Goal: Information Seeking & Learning: Learn about a topic

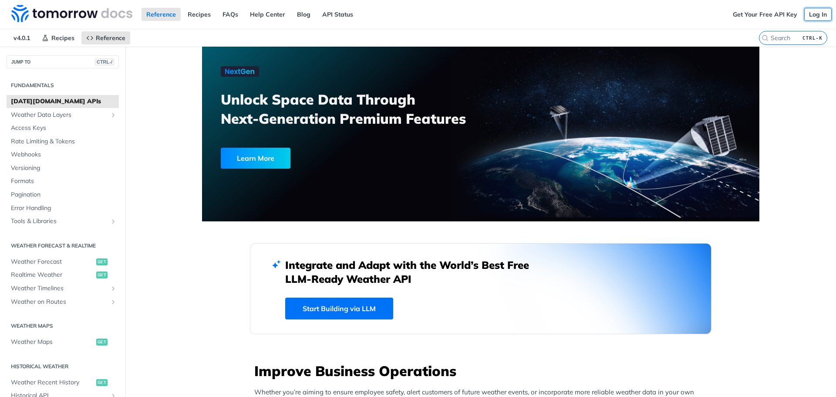
click at [818, 16] on link "Log In" at bounding box center [817, 14] width 27 height 13
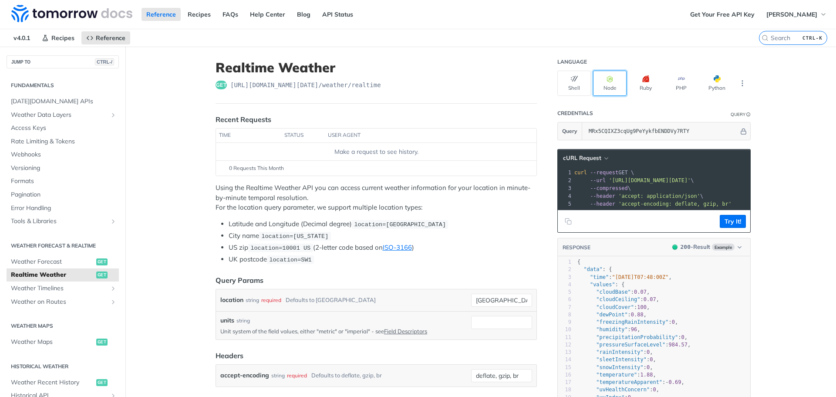
click at [610, 86] on button "Node" at bounding box center [610, 83] width 34 height 25
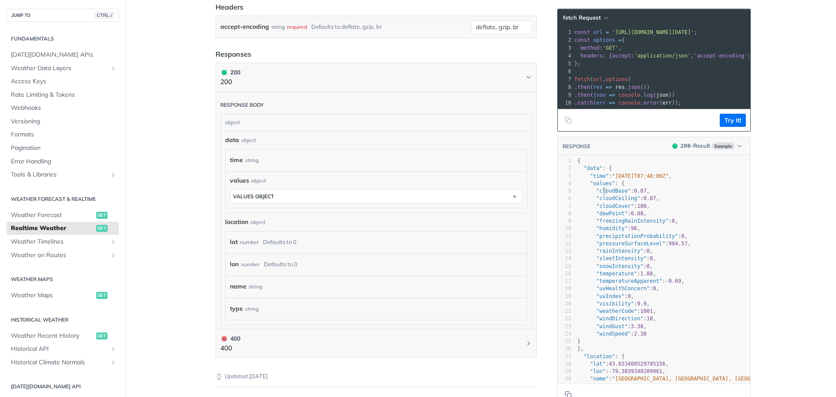
click at [599, 194] on span ""cloudBase"" at bounding box center [613, 191] width 34 height 6
click at [601, 201] on span ""cloudCeiling"" at bounding box center [618, 198] width 44 height 6
click at [601, 209] on span ""cloudCover"" at bounding box center [615, 206] width 38 height 6
click at [602, 216] on span ""dewPoint"" at bounding box center [611, 213] width 31 height 6
click at [603, 224] on span ""freezingRainIntensity"" at bounding box center [632, 221] width 72 height 6
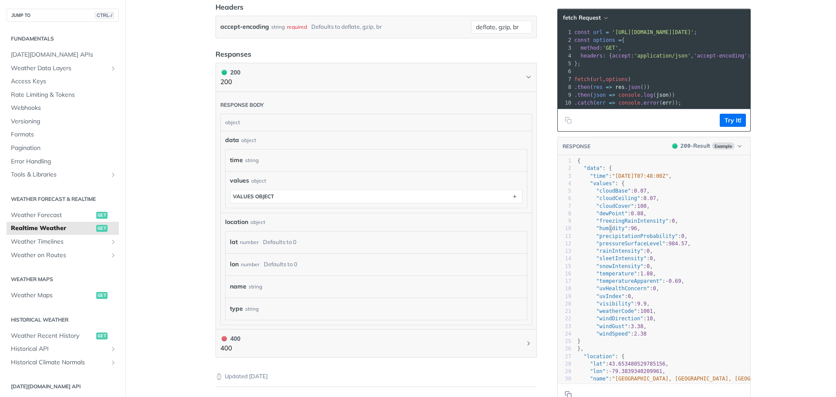
click at [606, 231] on span ""humidity"" at bounding box center [611, 228] width 31 height 6
click at [606, 239] on span ""precipitationProbability"" at bounding box center [637, 236] width 82 height 6
click at [604, 247] on pre ""pressureSurfaceLevel" : 984.57 ," at bounding box center [677, 243] width 204 height 7
click at [602, 255] on pre ""rainIntensity" : 0 ," at bounding box center [677, 250] width 204 height 7
click at [600, 262] on pre ""sleetIntensity" : 0 ," at bounding box center [677, 258] width 204 height 7
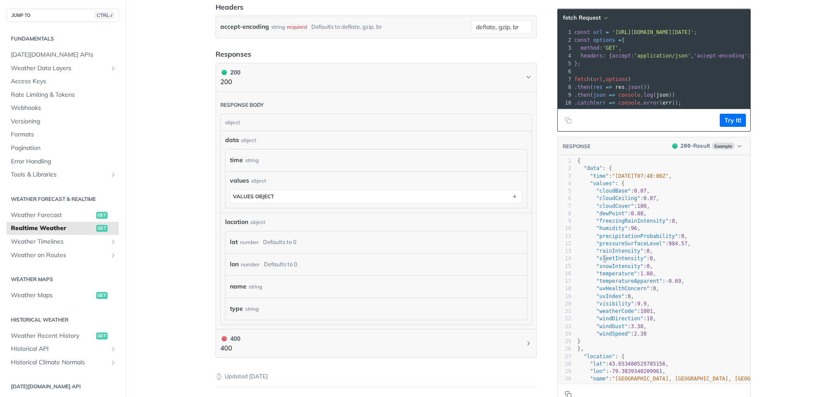
click at [599, 270] on pre ""snowIntensity" : 0 ," at bounding box center [677, 265] width 204 height 7
click at [598, 276] on span ""temperature"" at bounding box center [616, 273] width 41 height 6
click at [598, 284] on span ""temperatureApparent"" at bounding box center [629, 281] width 66 height 6
type textarea "temperatureApparent": -0.69, "uvHealthConcern": 0, "uvIndex"
drag, startPoint x: 600, startPoint y: 291, endPoint x: 608, endPoint y: 300, distance: 12.3
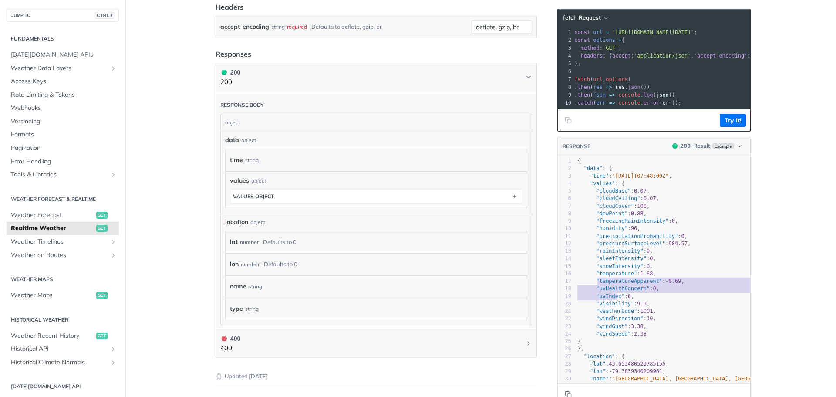
click at [608, 300] on div "1 { 2 "data" : { 3 "time" : "2023-01-26T07:48:00Z" , 4 "values" : { 5 "cloudBas…" at bounding box center [677, 281] width 204 height 248
click at [609, 306] on span ""visibility"" at bounding box center [615, 303] width 38 height 6
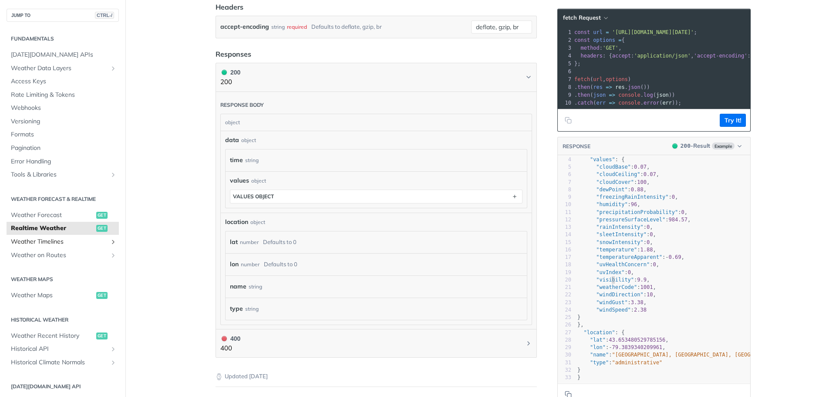
click at [78, 242] on span "Weather Timelines" at bounding box center [59, 241] width 97 height 9
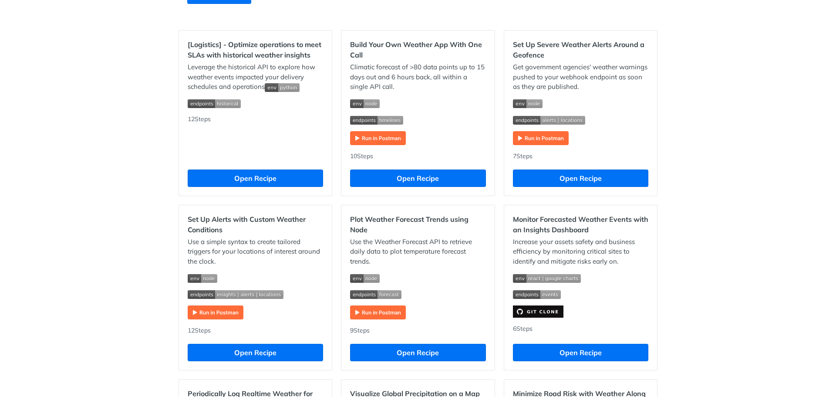
scroll to position [261, 0]
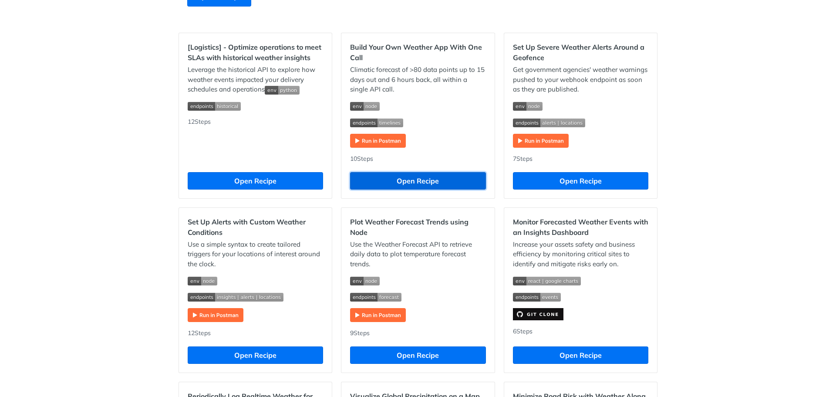
click at [405, 180] on button "Open Recipe" at bounding box center [417, 180] width 135 height 17
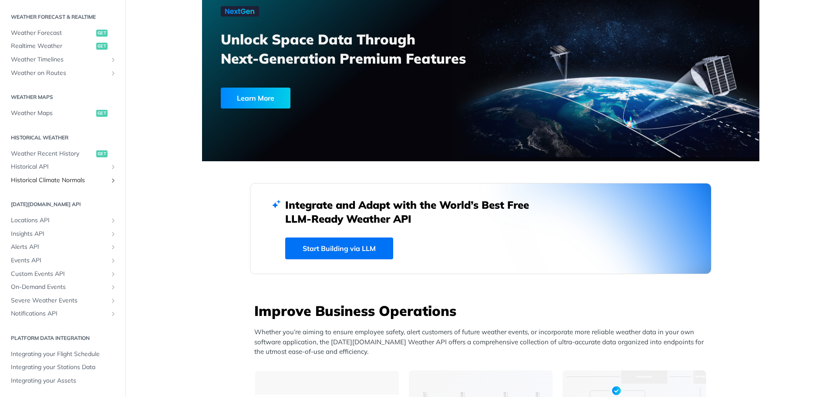
scroll to position [87, 0]
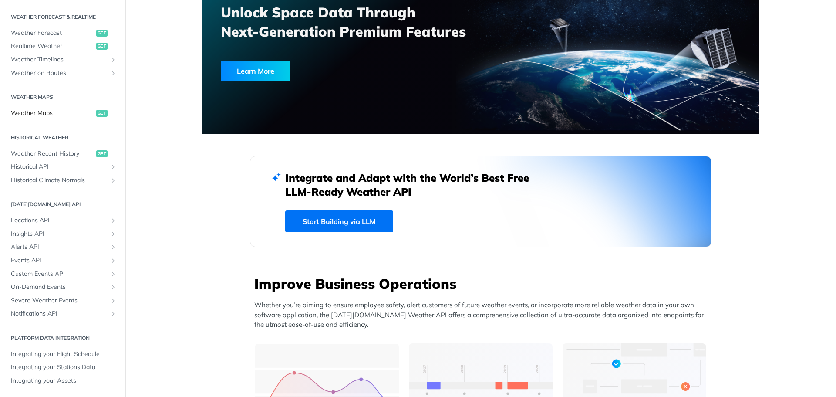
click at [39, 108] on link "Weather Maps get" at bounding box center [63, 113] width 112 height 13
